Goal: Information Seeking & Learning: Learn about a topic

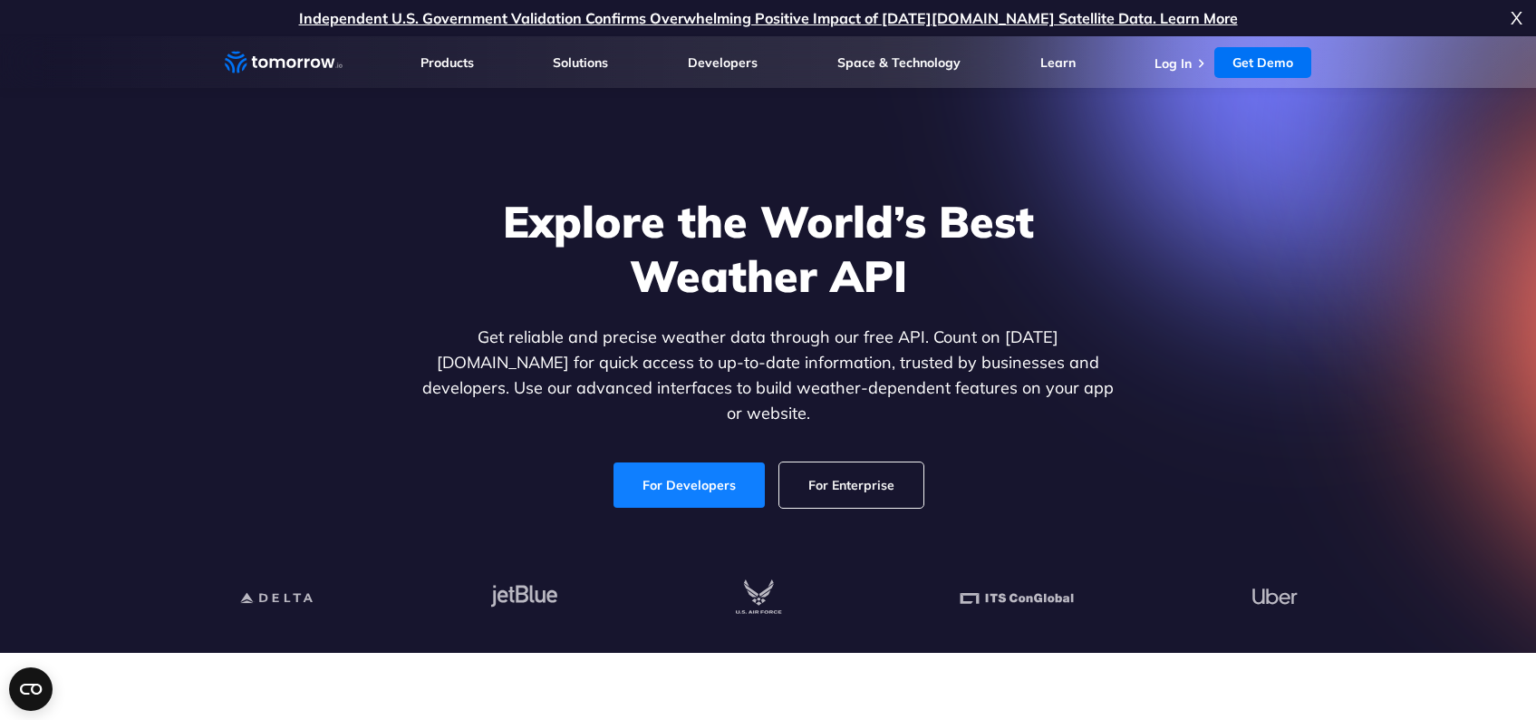
click at [645, 482] on link "For Developers" at bounding box center [689, 484] width 151 height 45
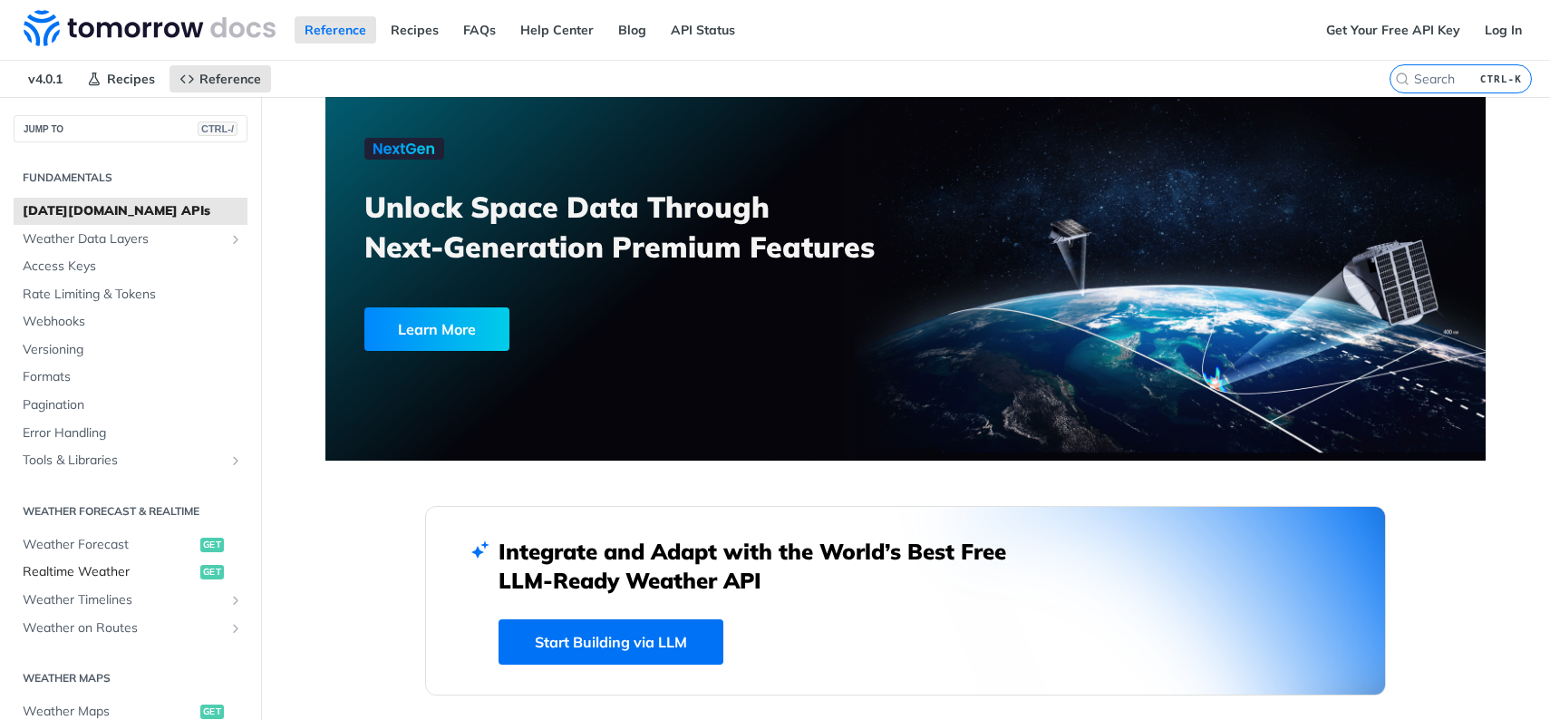
click at [95, 567] on span "Realtime Weather" at bounding box center [109, 572] width 173 height 18
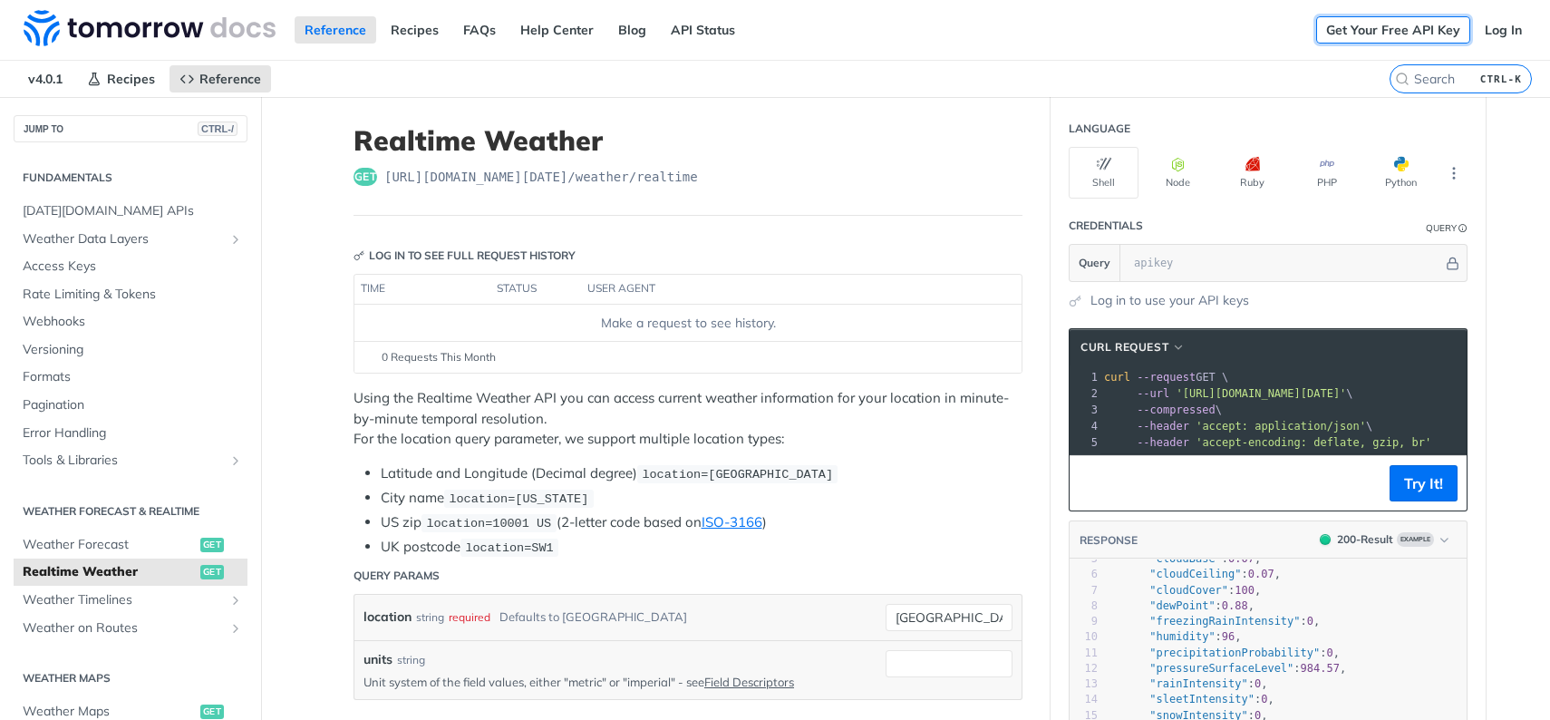
click at [1373, 35] on link "Get Your Free API Key" at bounding box center [1393, 29] width 154 height 27
click at [1365, 24] on link "Get Your Free API Key" at bounding box center [1393, 29] width 154 height 27
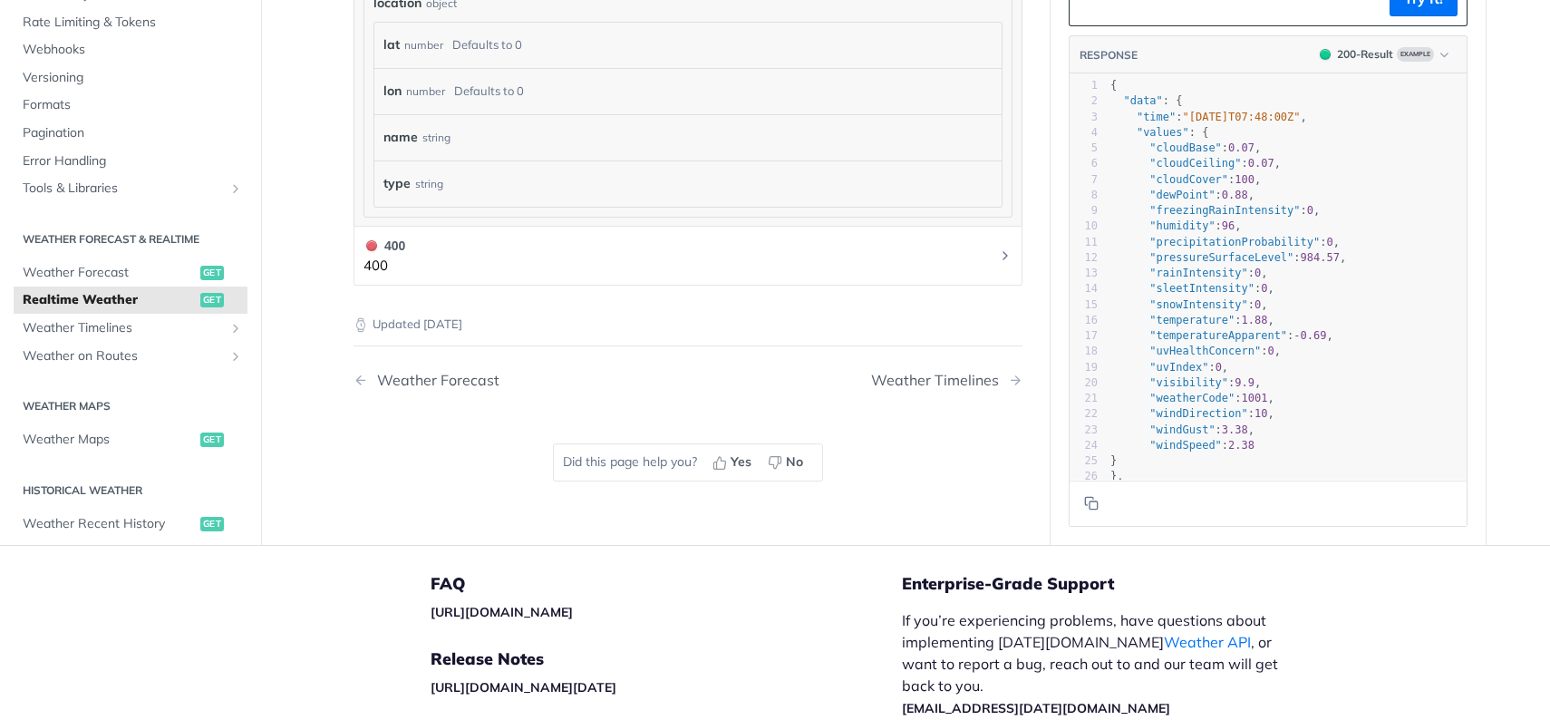
scroll to position [1269, 0]
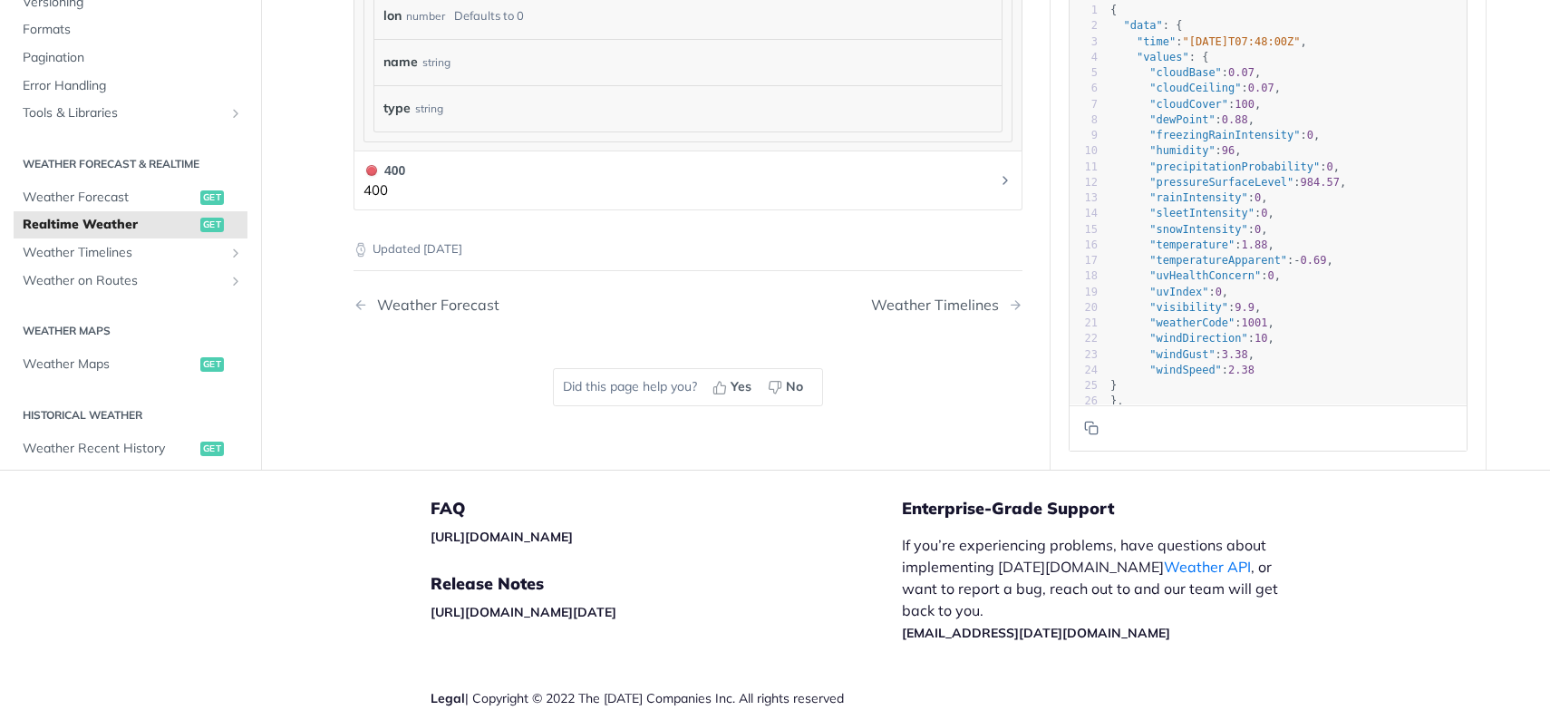
click at [810, 505] on h5 "FAQ" at bounding box center [666, 509] width 471 height 22
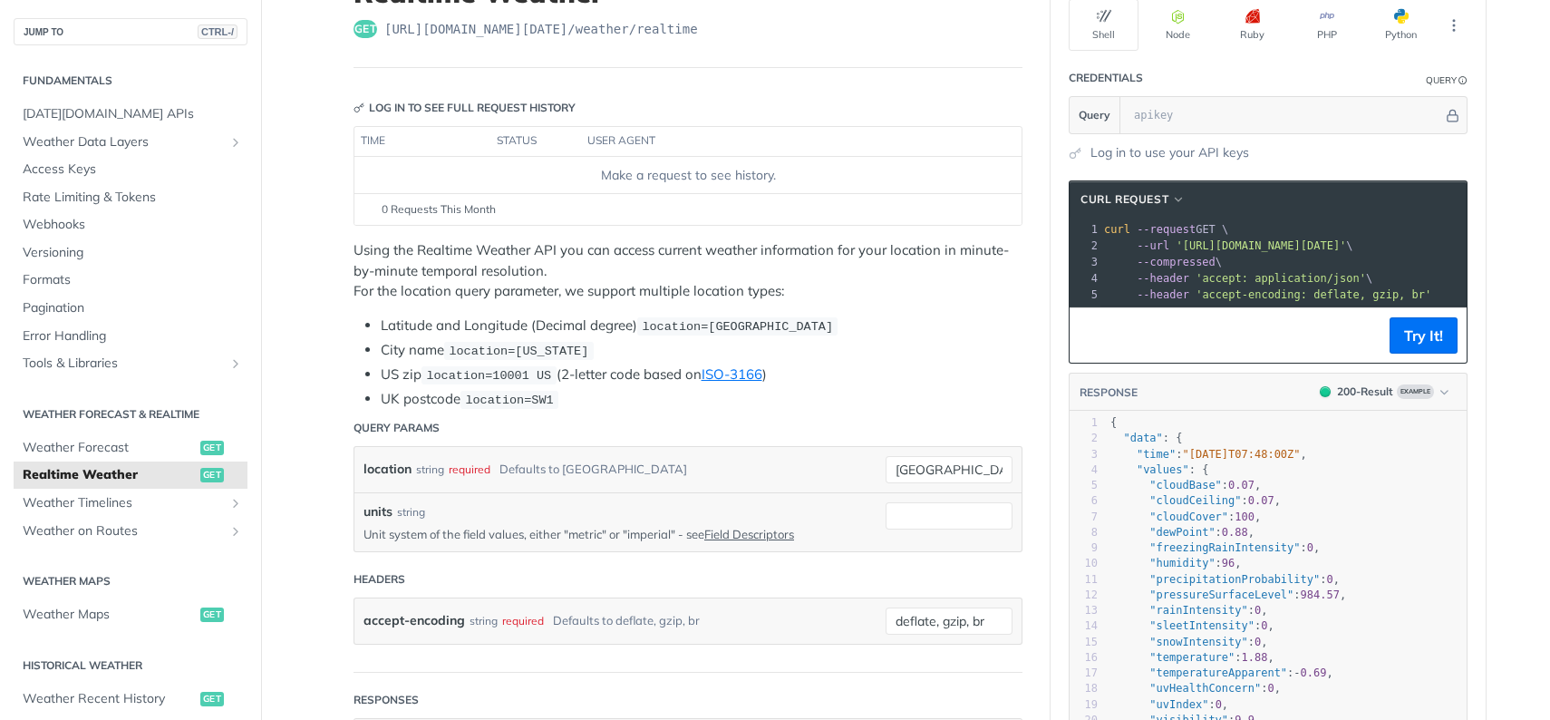
scroll to position [0, 0]
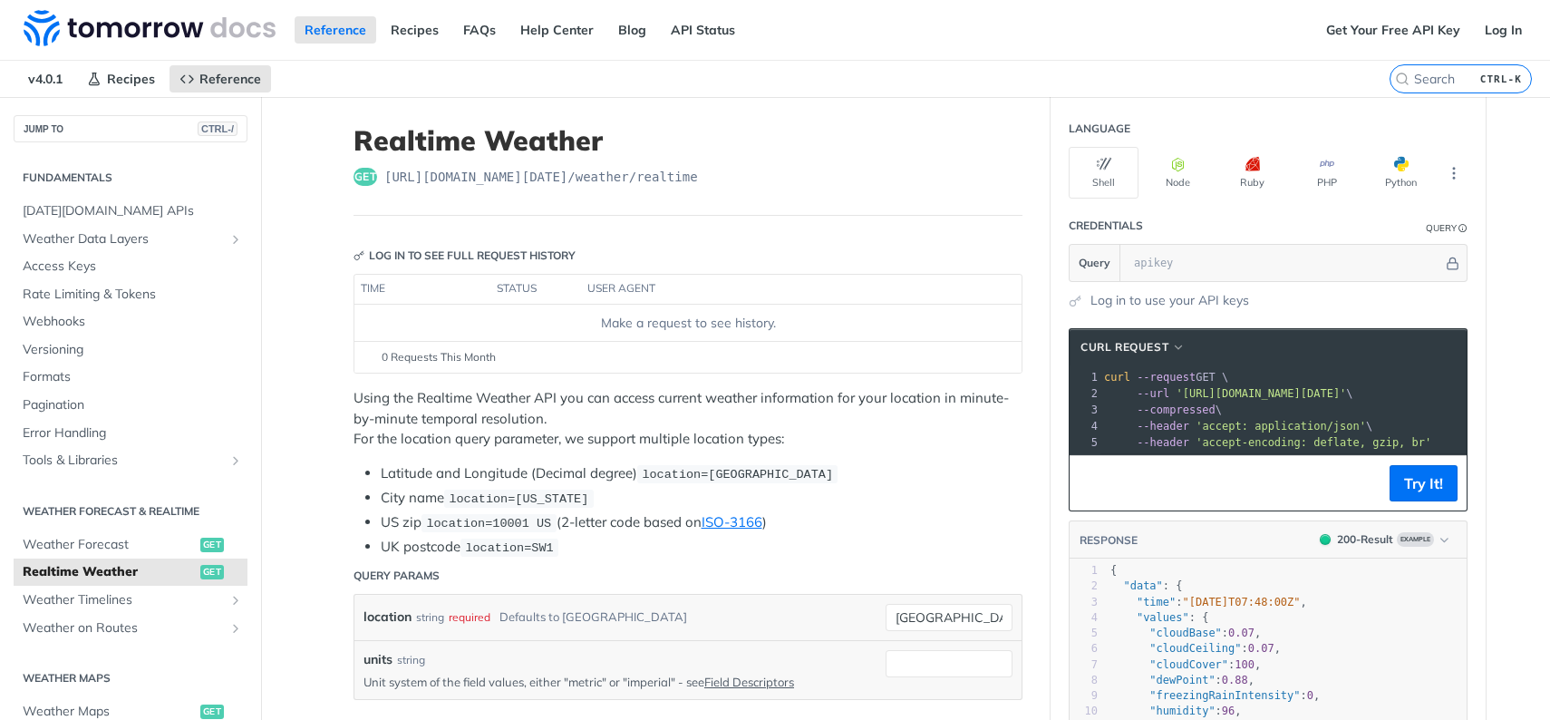
click at [615, 320] on div "Make a request to see history." at bounding box center [688, 323] width 653 height 19
click at [426, 362] on span "0 Requests This Month" at bounding box center [439, 357] width 114 height 16
click at [1490, 31] on link "Log In" at bounding box center [1503, 29] width 57 height 27
